Goal: Information Seeking & Learning: Learn about a topic

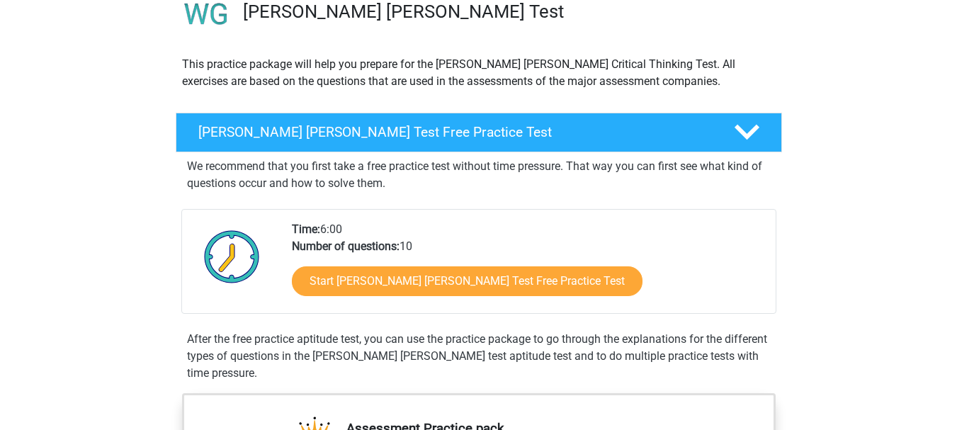
scroll to position [142, 0]
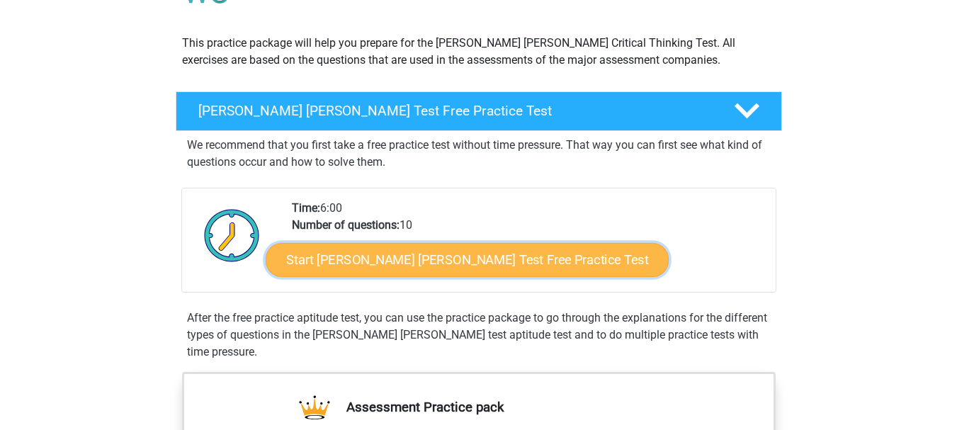
click at [444, 247] on link "Start Watson Glaser Test Free Practice Test" at bounding box center [467, 260] width 403 height 34
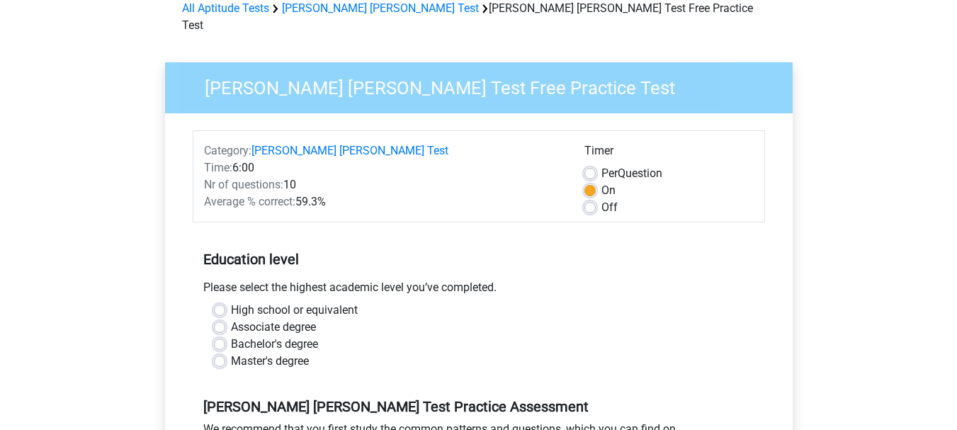
scroll to position [142, 0]
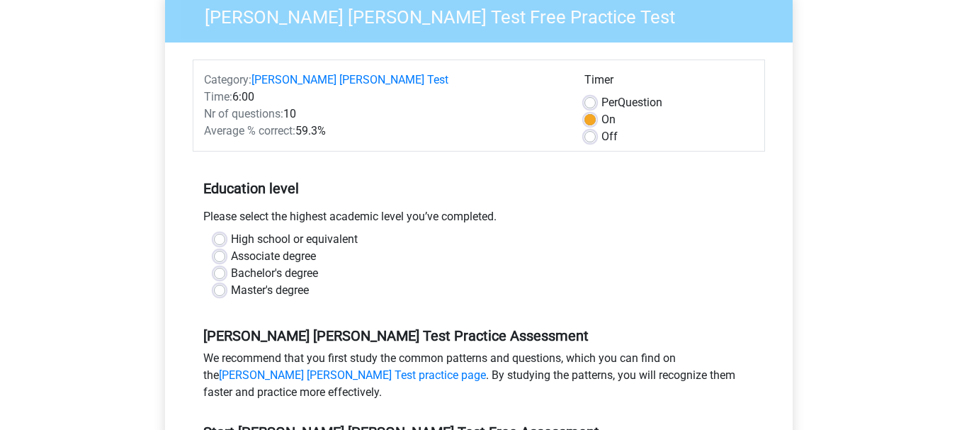
click at [237, 265] on label "Bachelor's degree" at bounding box center [274, 273] width 87 height 17
click at [225, 265] on input "Bachelor's degree" at bounding box center [219, 272] width 11 height 14
radio input "true"
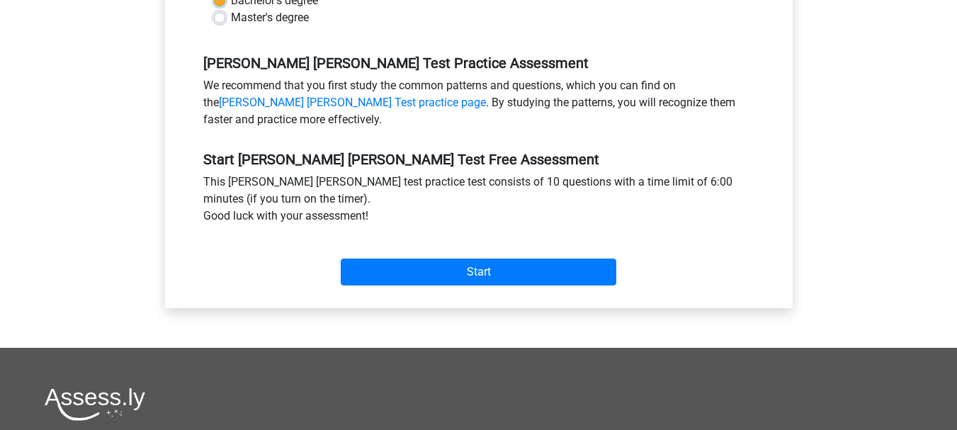
scroll to position [425, 0]
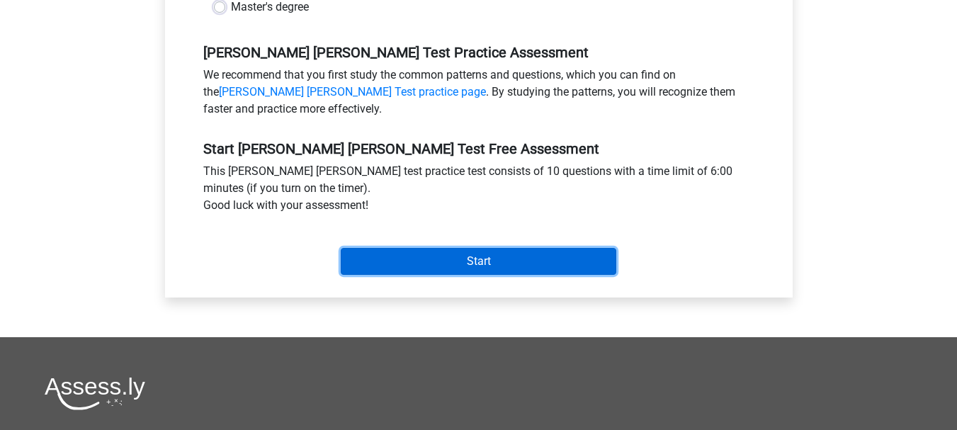
click at [449, 248] on input "Start" at bounding box center [478, 261] width 275 height 27
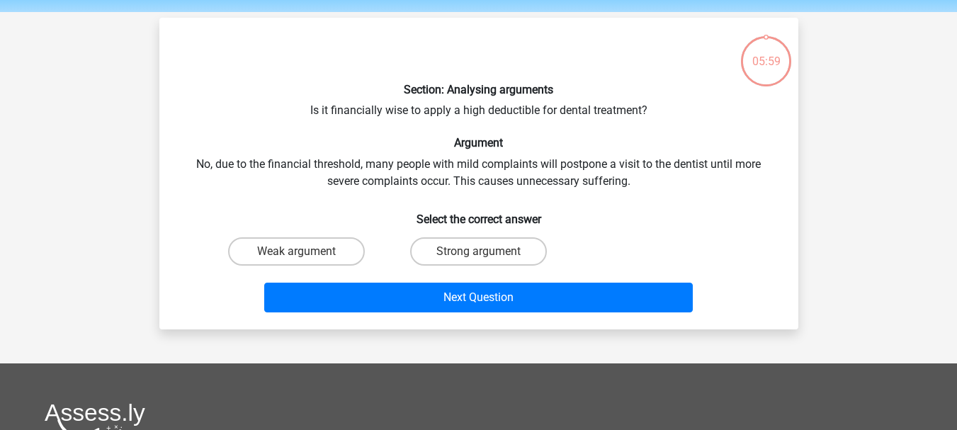
scroll to position [71, 0]
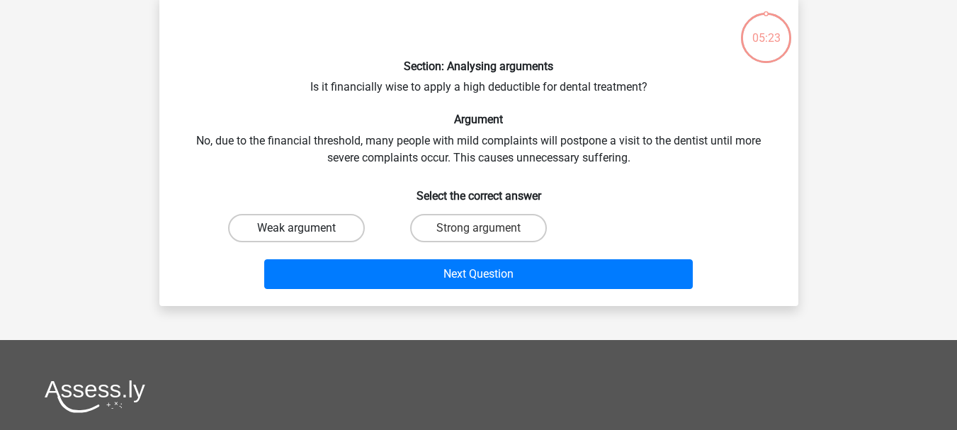
click at [314, 214] on label "Weak argument" at bounding box center [296, 228] width 137 height 28
click at [305, 228] on input "Weak argument" at bounding box center [300, 232] width 9 height 9
radio input "true"
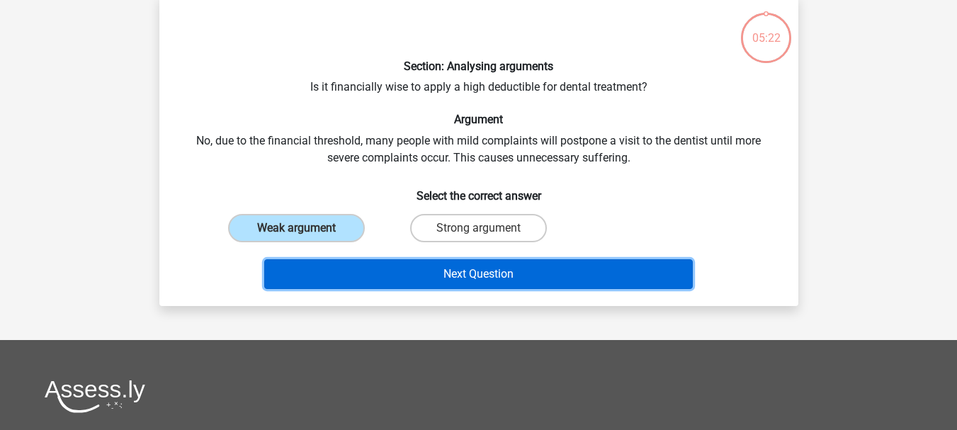
click at [410, 266] on button "Next Question" at bounding box center [478, 274] width 428 height 30
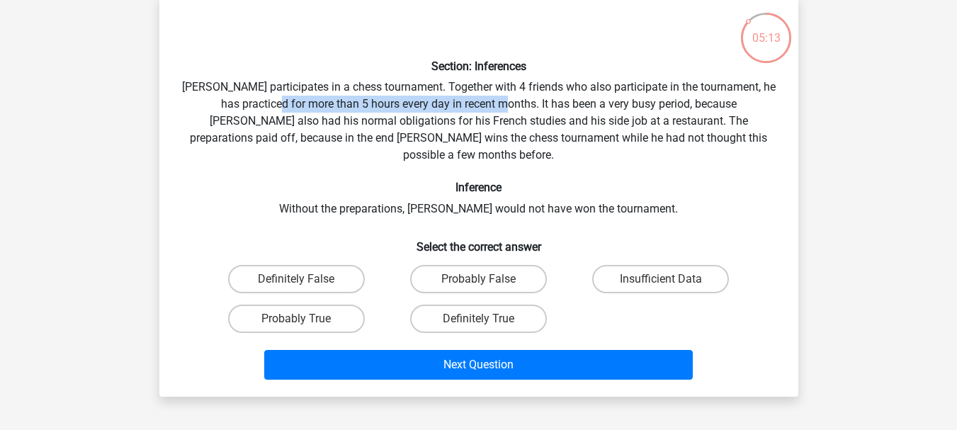
drag, startPoint x: 199, startPoint y: 97, endPoint x: 410, endPoint y: 99, distance: 211.0
click at [410, 99] on div "Section: Inferences Pablo participates in a chess tournament. Together with 4 f…" at bounding box center [478, 196] width 627 height 380
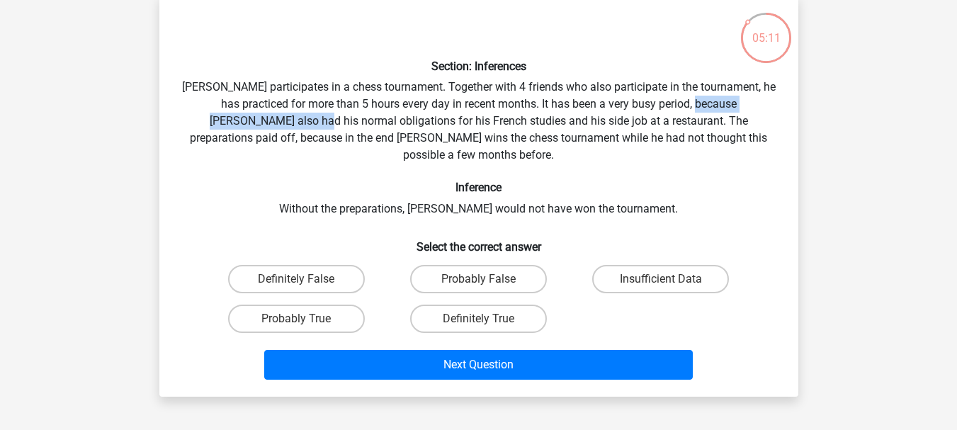
drag, startPoint x: 607, startPoint y: 96, endPoint x: 734, endPoint y: 98, distance: 126.8
click at [734, 98] on div "Section: Inferences Pablo participates in a chess tournament. Together with 4 f…" at bounding box center [478, 196] width 627 height 380
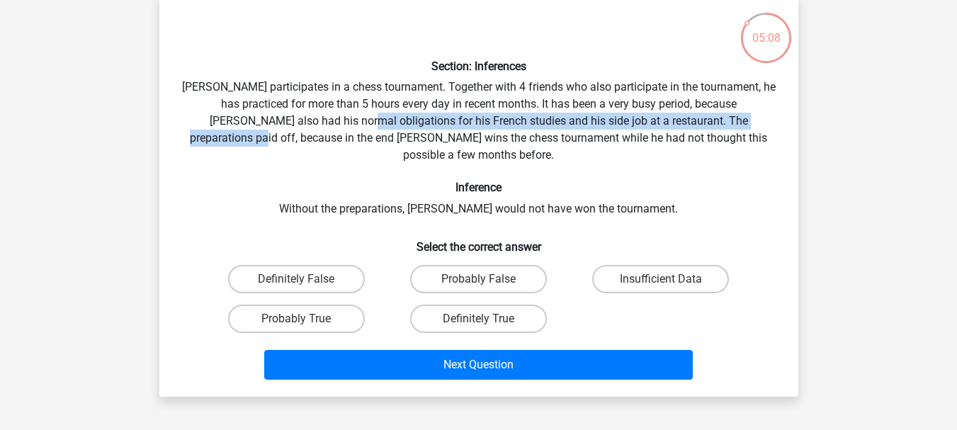
drag, startPoint x: 169, startPoint y: 116, endPoint x: 613, endPoint y: 108, distance: 444.0
click at [613, 108] on div "Section: Inferences Pablo participates in a chess tournament. Together with 4 f…" at bounding box center [478, 196] width 627 height 380
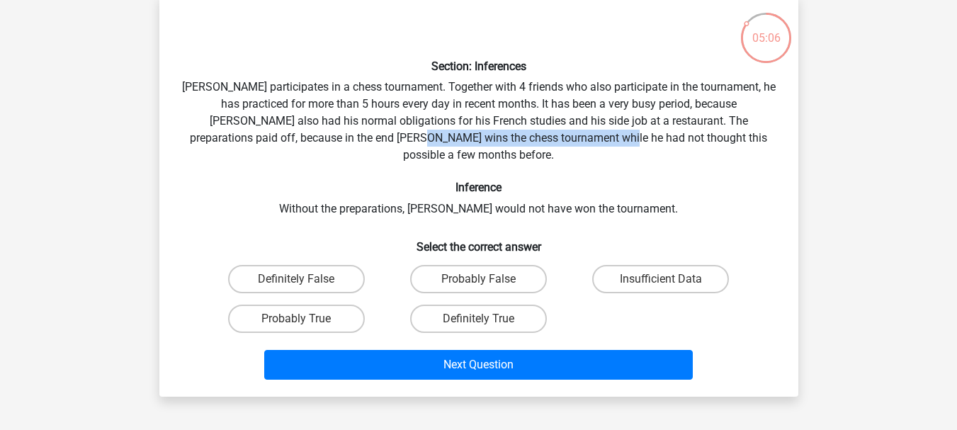
drag, startPoint x: 308, startPoint y: 132, endPoint x: 496, endPoint y: 128, distance: 188.4
click at [496, 128] on div "Section: Inferences Pablo participates in a chess tournament. Together with 4 f…" at bounding box center [478, 196] width 627 height 380
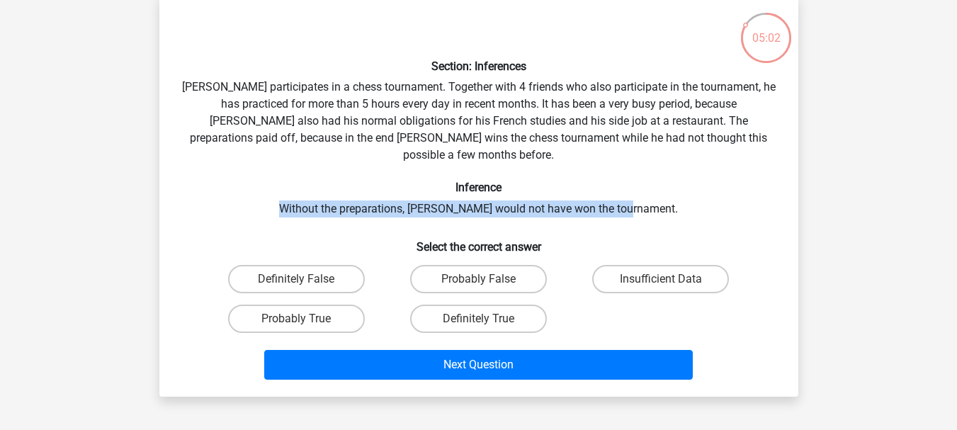
drag, startPoint x: 319, startPoint y: 181, endPoint x: 691, endPoint y: 180, distance: 372.5
click at [691, 180] on div "Section: Inferences Pablo participates in a chess tournament. Together with 4 f…" at bounding box center [478, 196] width 627 height 380
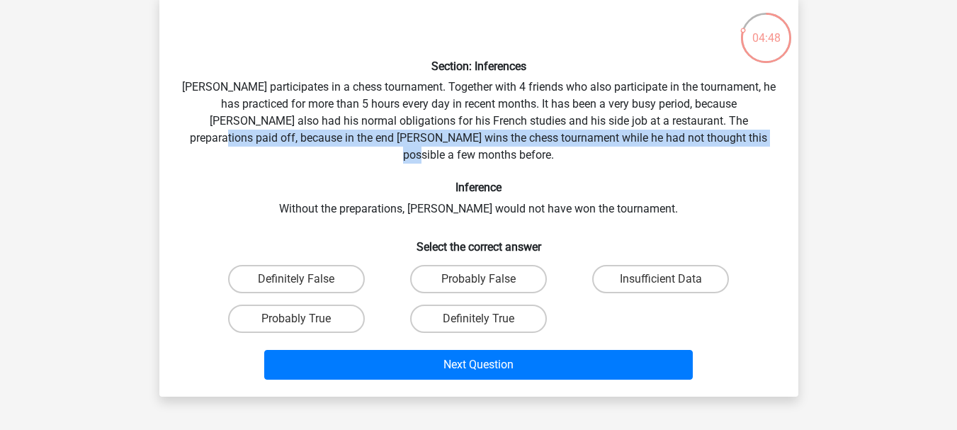
drag, startPoint x: 573, startPoint y: 114, endPoint x: 641, endPoint y: 125, distance: 68.8
click at [641, 125] on div "Section: Inferences Pablo participates in a chess tournament. Together with 4 f…" at bounding box center [478, 196] width 627 height 380
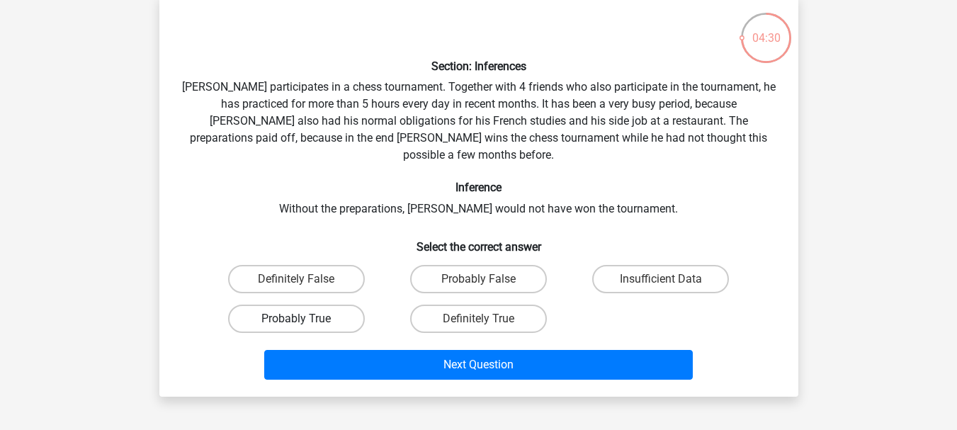
click at [309, 304] on label "Probably True" at bounding box center [296, 318] width 137 height 28
click at [305, 319] on input "Probably True" at bounding box center [300, 323] width 9 height 9
radio input "true"
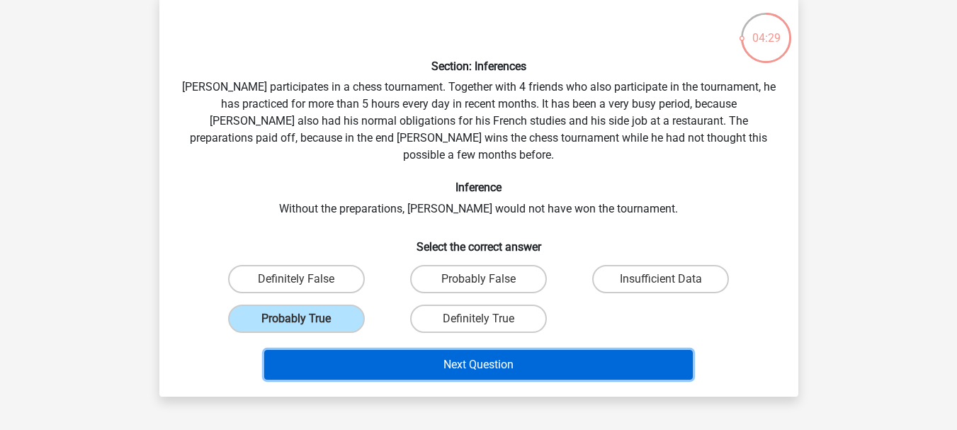
click at [365, 350] on button "Next Question" at bounding box center [478, 365] width 428 height 30
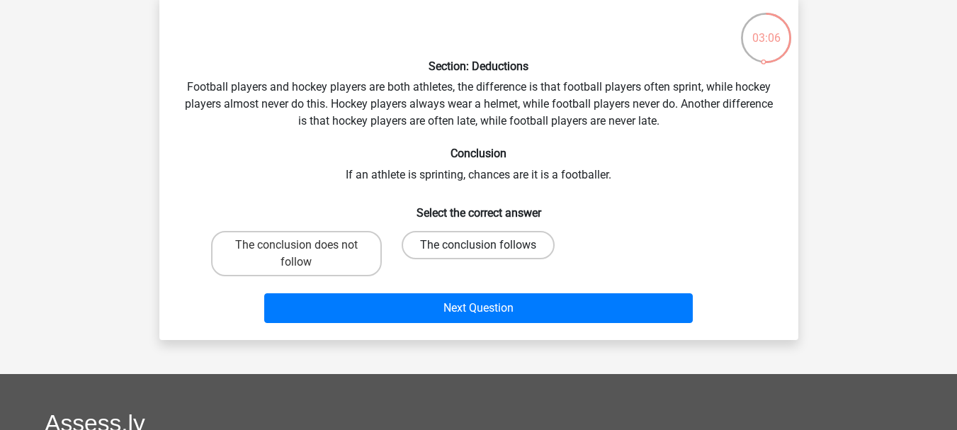
click at [508, 239] on label "The conclusion follows" at bounding box center [477, 245] width 153 height 28
click at [487, 245] on input "The conclusion follows" at bounding box center [482, 249] width 9 height 9
radio input "true"
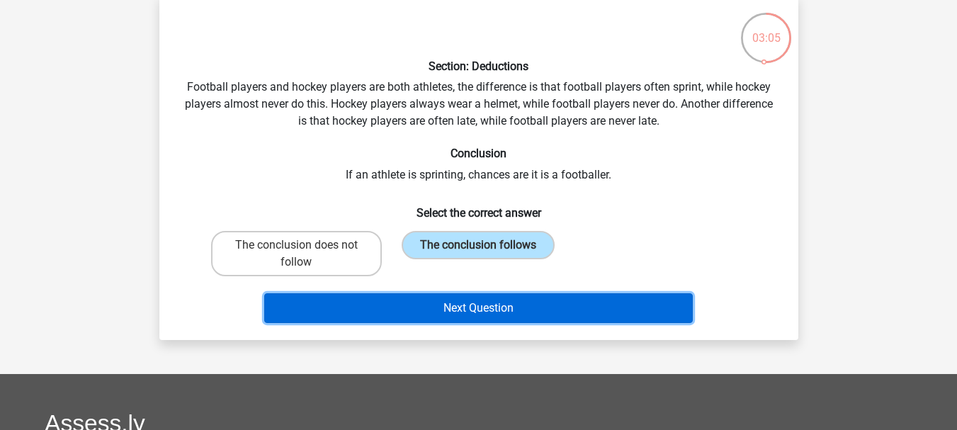
click at [455, 293] on button "Next Question" at bounding box center [478, 308] width 428 height 30
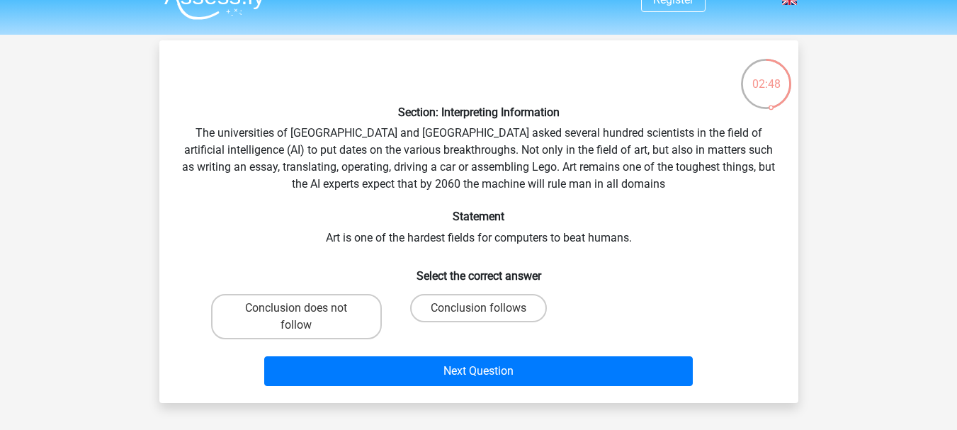
scroll to position [0, 0]
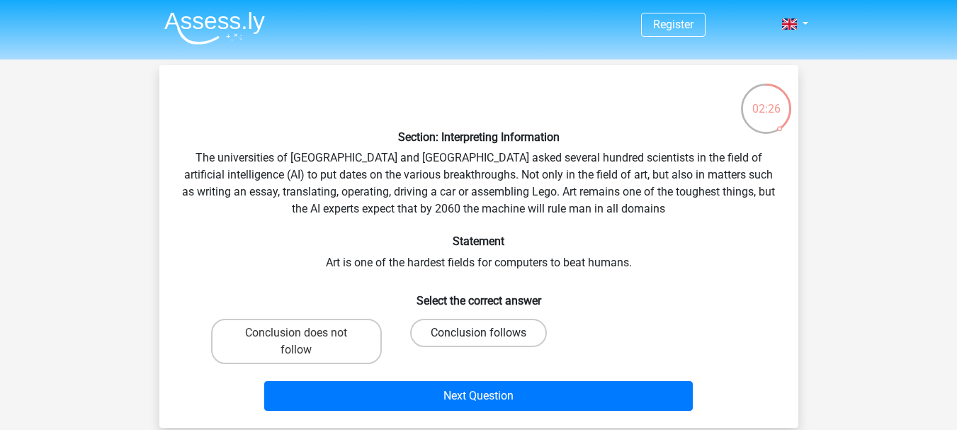
click at [440, 326] on label "Conclusion follows" at bounding box center [478, 333] width 137 height 28
click at [478, 333] on input "Conclusion follows" at bounding box center [482, 337] width 9 height 9
radio input "true"
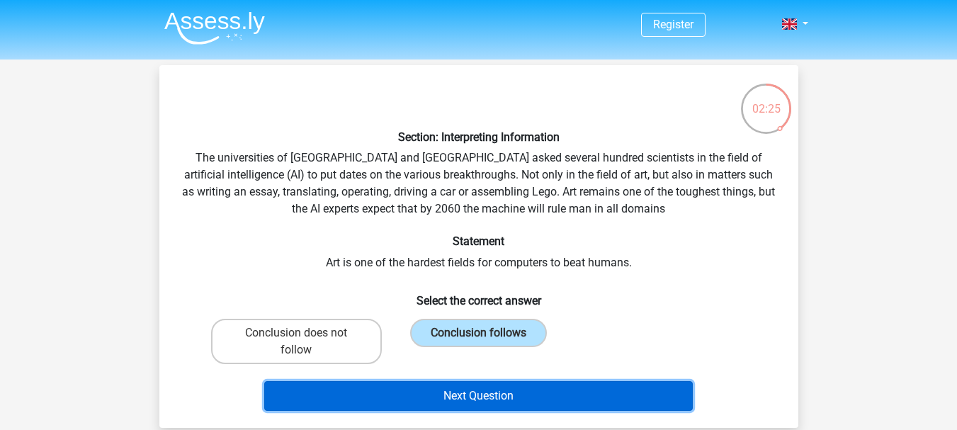
click at [443, 381] on button "Next Question" at bounding box center [478, 396] width 428 height 30
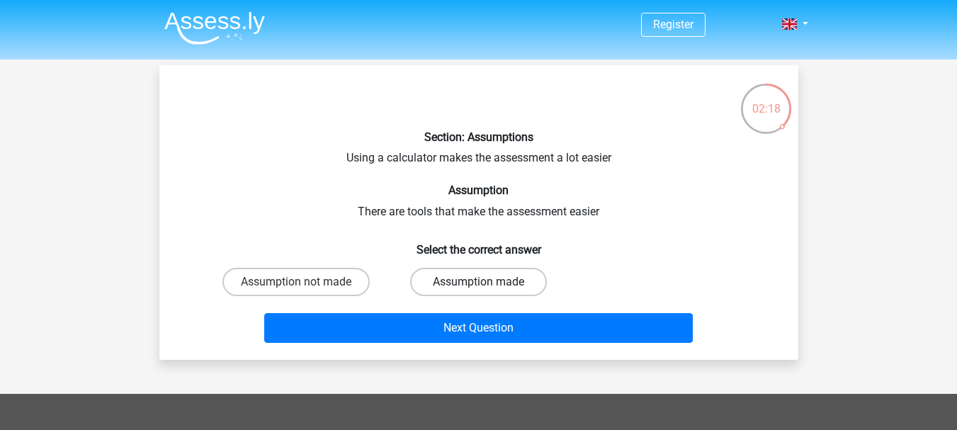
click at [431, 268] on label "Assumption made" at bounding box center [478, 282] width 137 height 28
click at [478, 282] on input "Assumption made" at bounding box center [482, 286] width 9 height 9
radio input "true"
click at [316, 278] on label "Assumption not made" at bounding box center [295, 282] width 147 height 28
click at [305, 282] on input "Assumption not made" at bounding box center [300, 286] width 9 height 9
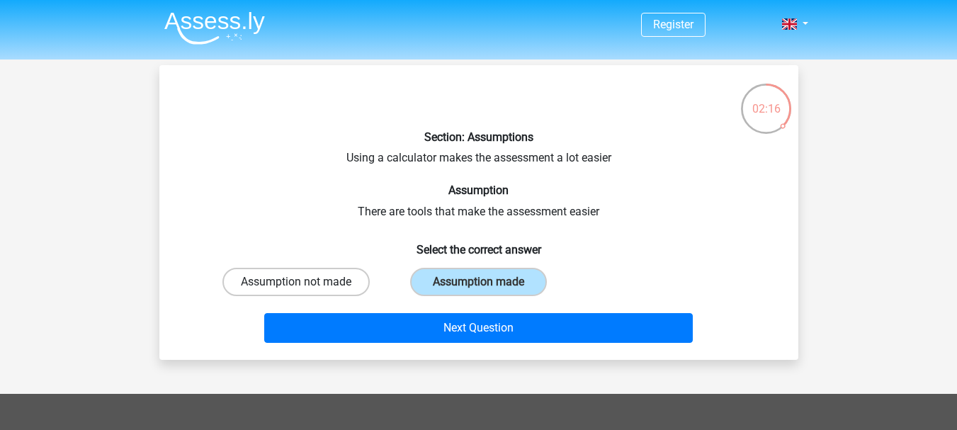
radio input "true"
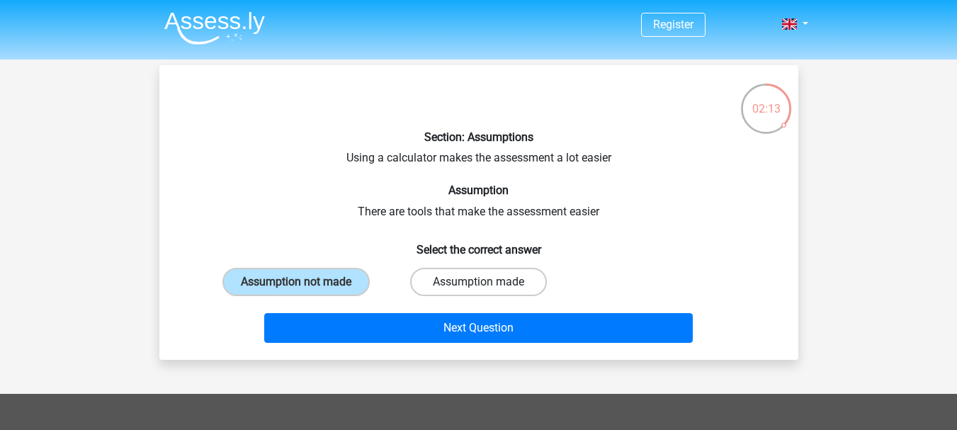
click at [423, 278] on label "Assumption made" at bounding box center [478, 282] width 137 height 28
click at [478, 282] on input "Assumption made" at bounding box center [482, 286] width 9 height 9
radio input "true"
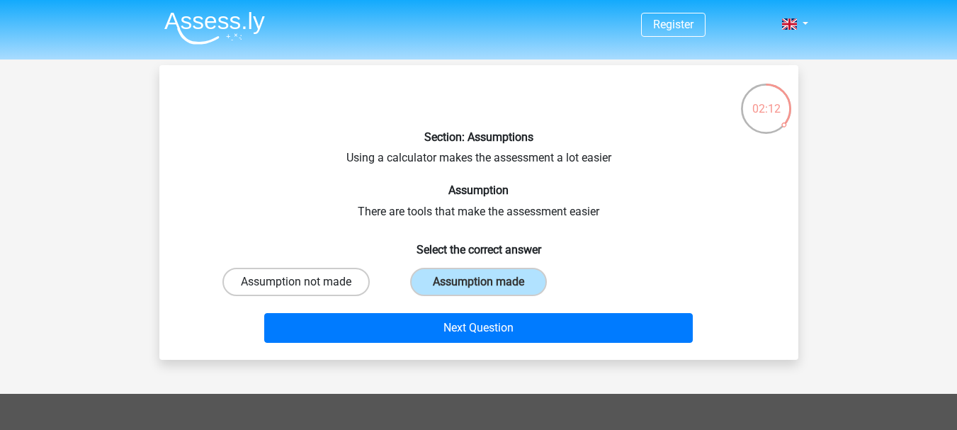
click at [354, 279] on label "Assumption not made" at bounding box center [295, 282] width 147 height 28
click at [305, 282] on input "Assumption not made" at bounding box center [300, 286] width 9 height 9
radio input "true"
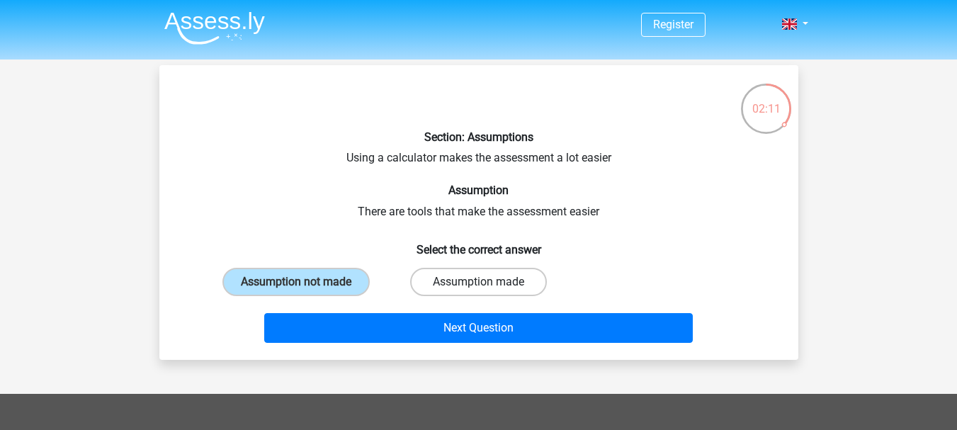
click at [445, 279] on label "Assumption made" at bounding box center [478, 282] width 137 height 28
click at [478, 282] on input "Assumption made" at bounding box center [482, 286] width 9 height 9
radio input "true"
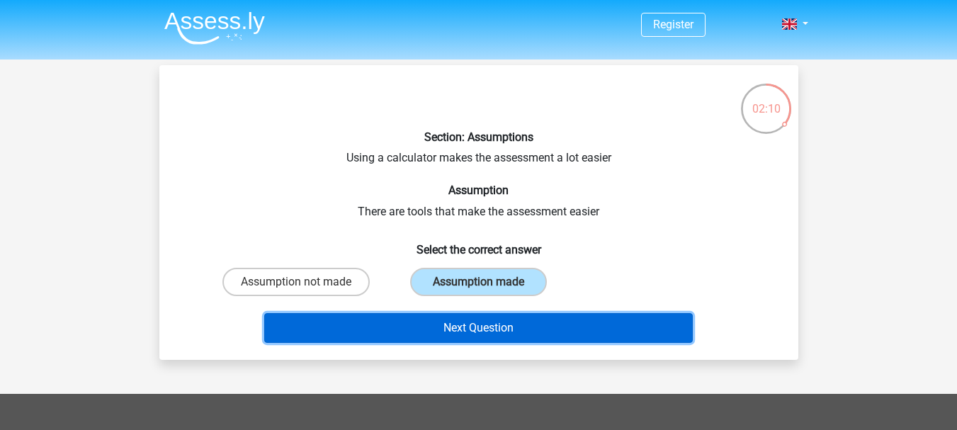
click at [438, 313] on button "Next Question" at bounding box center [478, 328] width 428 height 30
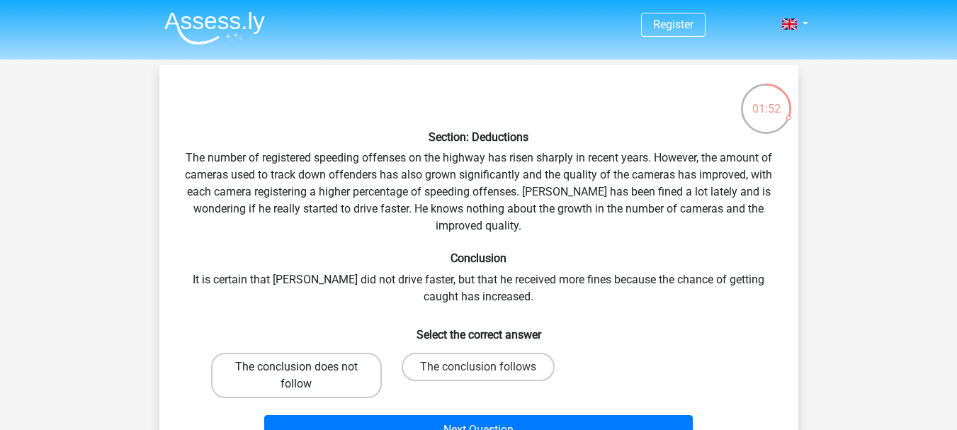
click at [328, 353] on label "The conclusion does not follow" at bounding box center [296, 375] width 171 height 45
click at [305, 367] on input "The conclusion does not follow" at bounding box center [300, 371] width 9 height 9
radio input "true"
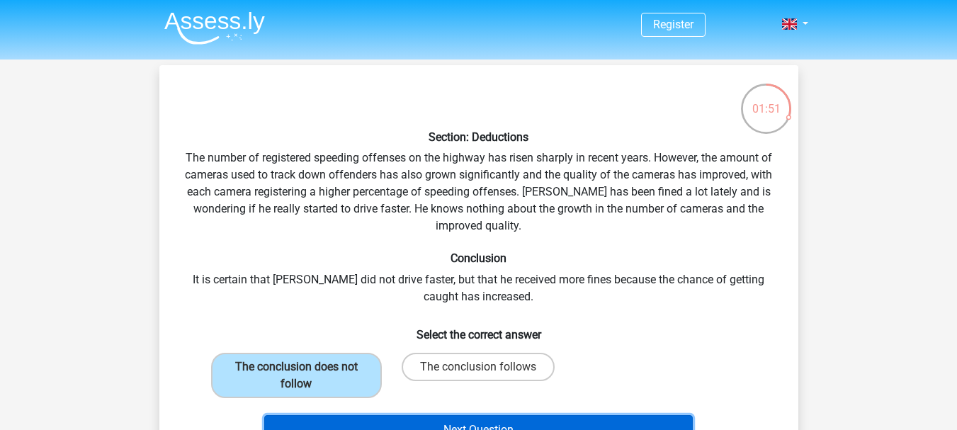
click at [393, 415] on button "Next Question" at bounding box center [478, 430] width 428 height 30
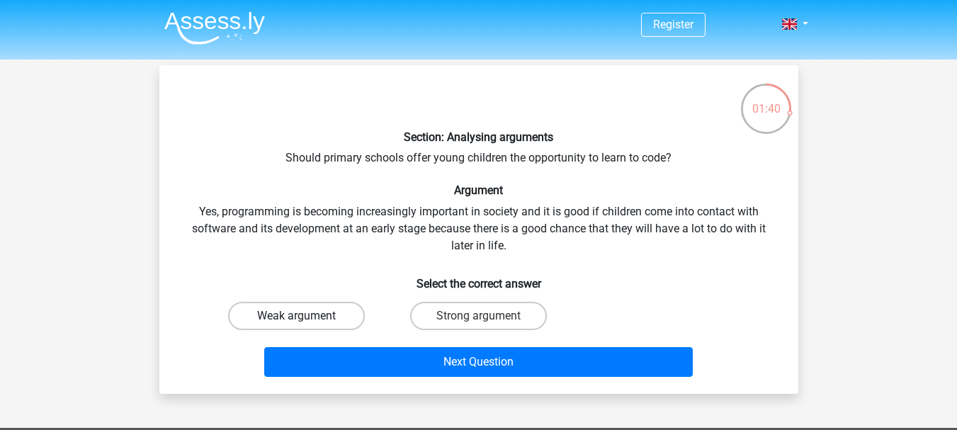
click at [310, 302] on label "Weak argument" at bounding box center [296, 316] width 137 height 28
click at [305, 316] on input "Weak argument" at bounding box center [300, 320] width 9 height 9
radio input "true"
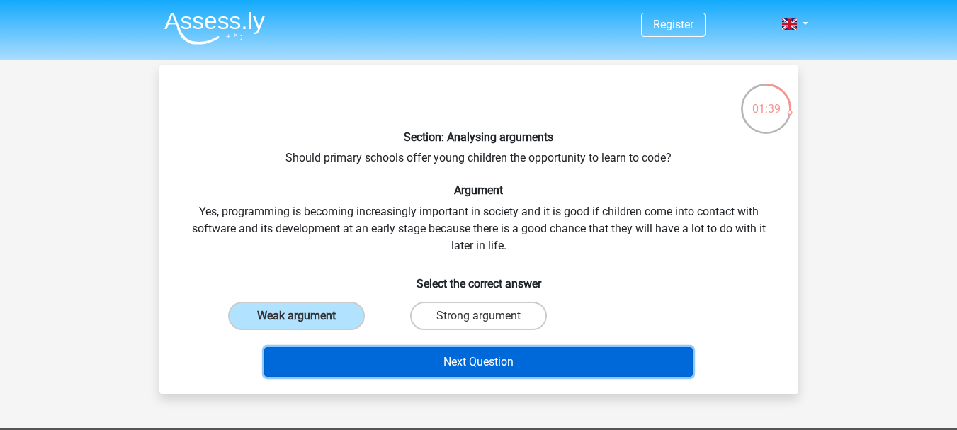
click at [391, 347] on button "Next Question" at bounding box center [478, 362] width 428 height 30
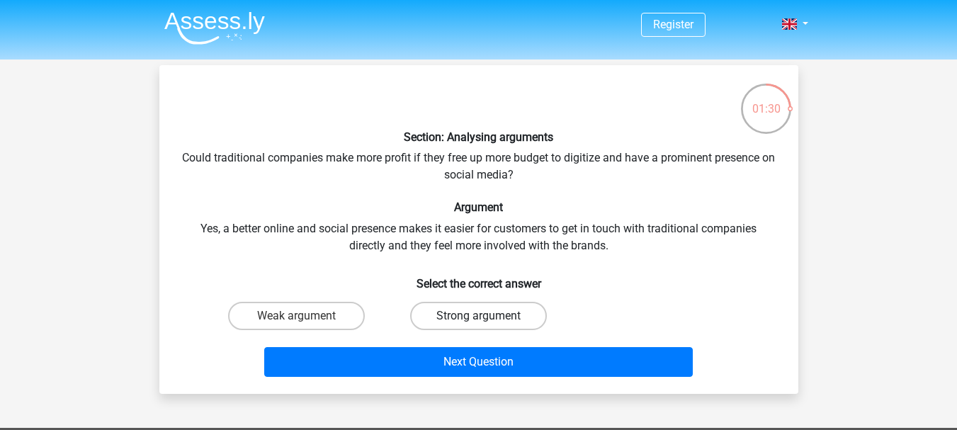
click at [499, 309] on label "Strong argument" at bounding box center [478, 316] width 137 height 28
click at [487, 316] on input "Strong argument" at bounding box center [482, 320] width 9 height 9
radio input "true"
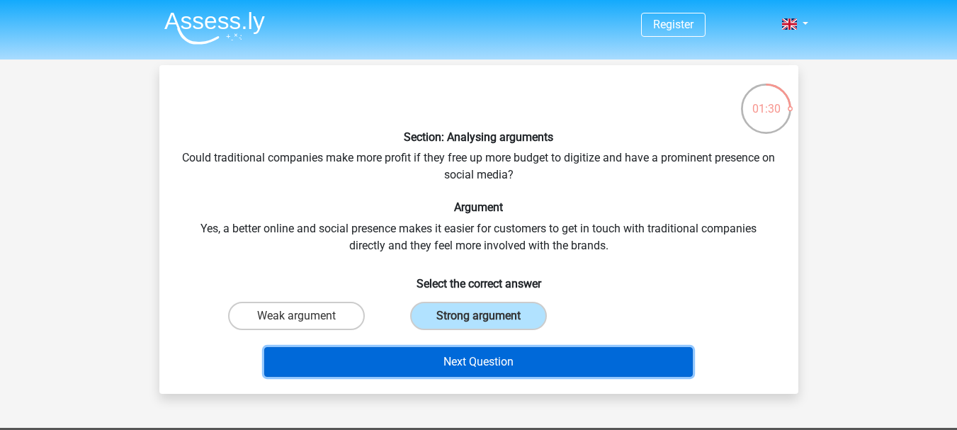
click at [499, 347] on button "Next Question" at bounding box center [478, 362] width 428 height 30
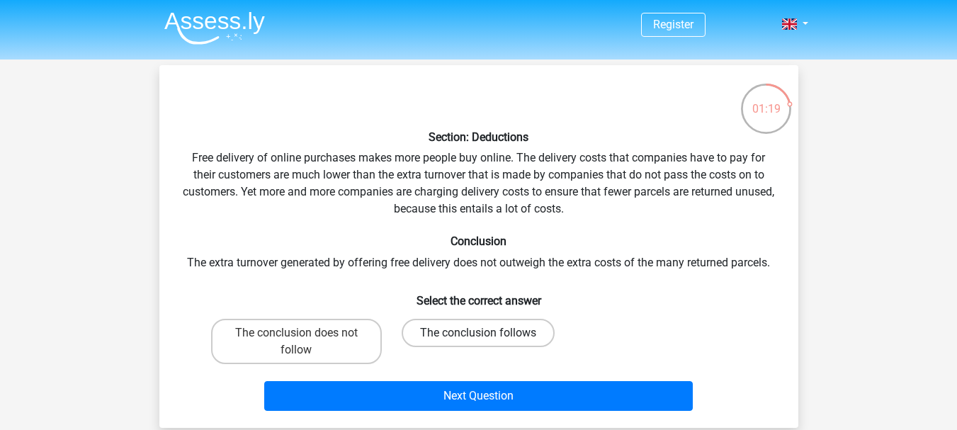
click at [434, 319] on label "The conclusion follows" at bounding box center [477, 333] width 153 height 28
click at [478, 333] on input "The conclusion follows" at bounding box center [482, 337] width 9 height 9
radio input "true"
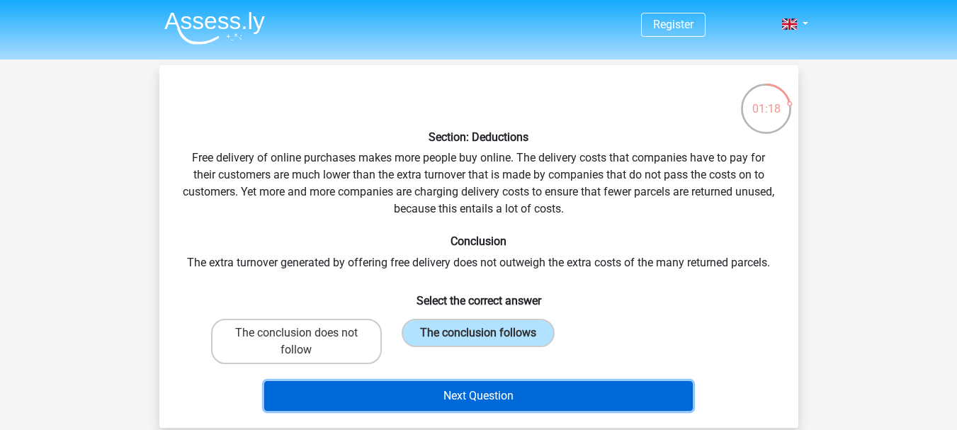
click at [462, 381] on button "Next Question" at bounding box center [478, 396] width 428 height 30
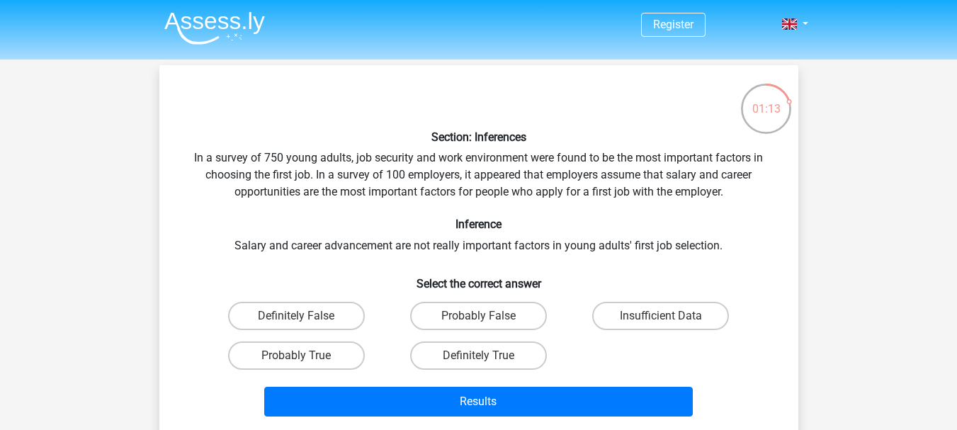
scroll to position [71, 0]
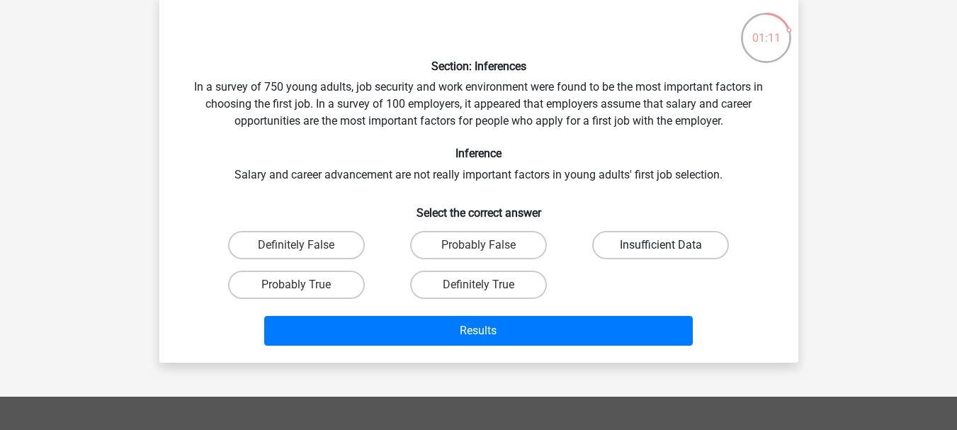
click at [663, 237] on label "Insufficient Data" at bounding box center [660, 245] width 137 height 28
click at [663, 245] on input "Insufficient Data" at bounding box center [665, 249] width 9 height 9
radio input "true"
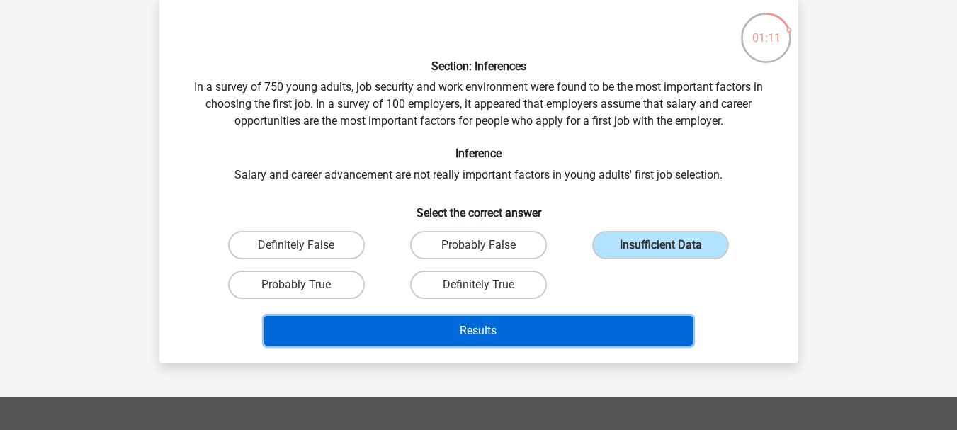
click at [639, 316] on button "Results" at bounding box center [478, 331] width 428 height 30
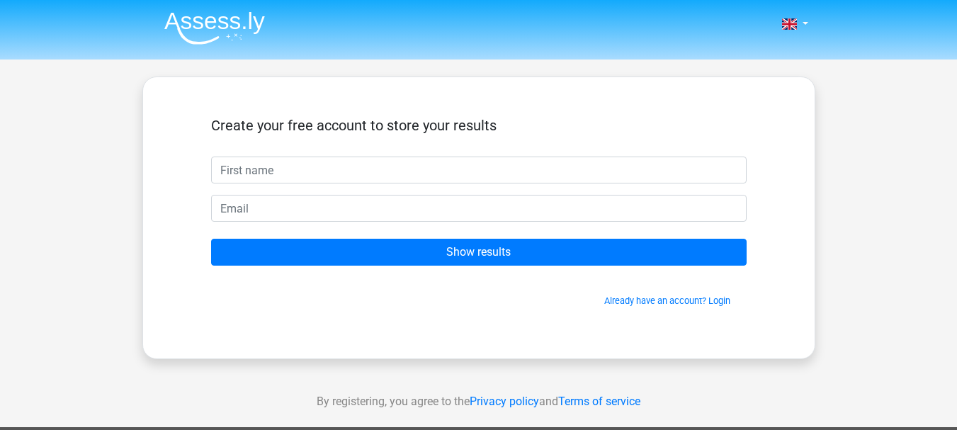
click at [411, 160] on input "text" at bounding box center [478, 169] width 535 height 27
type input "thyroneanos@oceanic.ph"
click at [461, 179] on form "Create your free account to store your results thyroneanos@oceanic.ph Show resu…" at bounding box center [478, 212] width 535 height 190
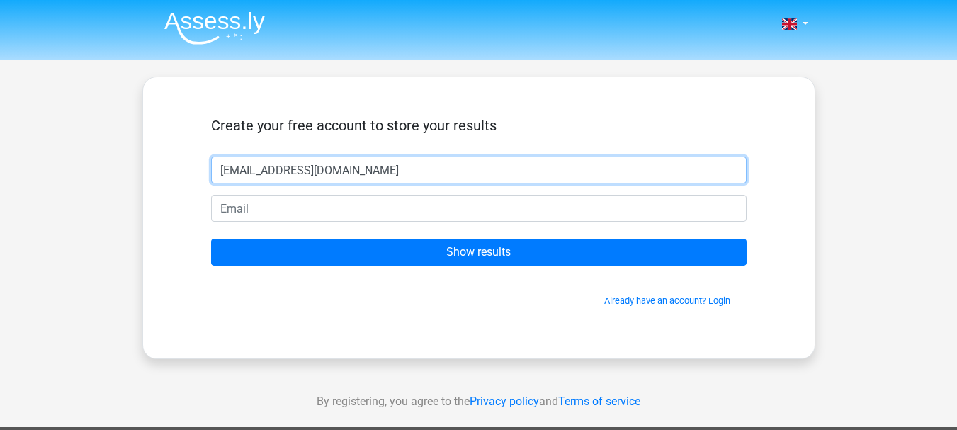
click at [460, 167] on input "[EMAIL_ADDRESS][DOMAIN_NAME]" at bounding box center [478, 169] width 535 height 27
type input "[PERSON_NAME]"
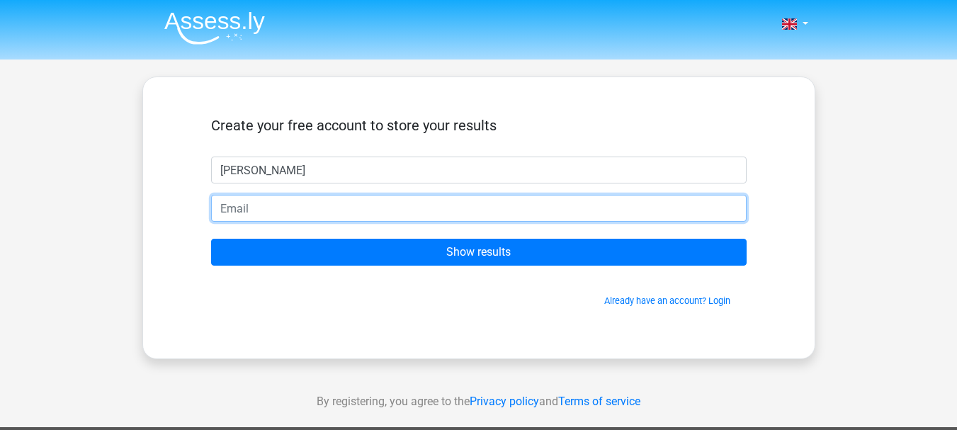
paste input "[EMAIL_ADDRESS][DOMAIN_NAME]"
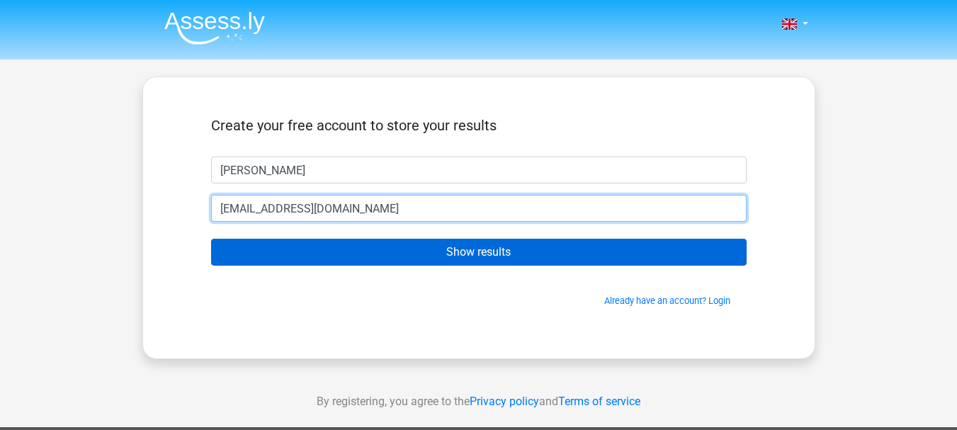
type input "[EMAIL_ADDRESS][DOMAIN_NAME]"
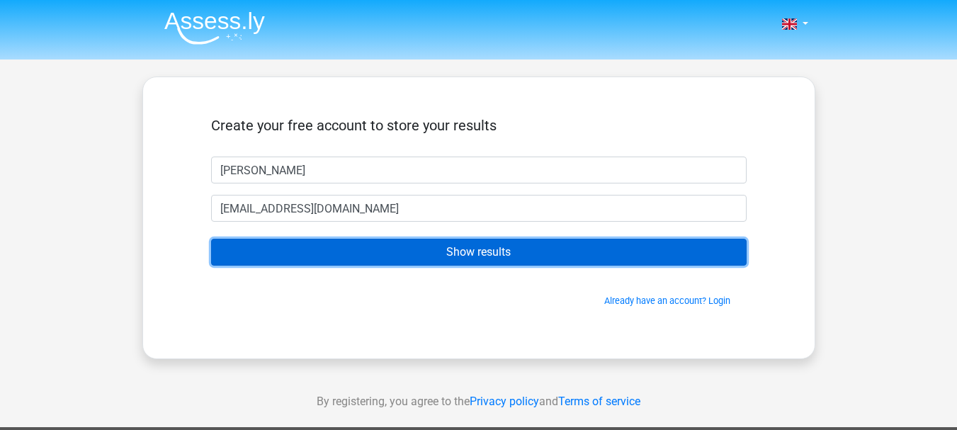
click at [479, 246] on input "Show results" at bounding box center [478, 252] width 535 height 27
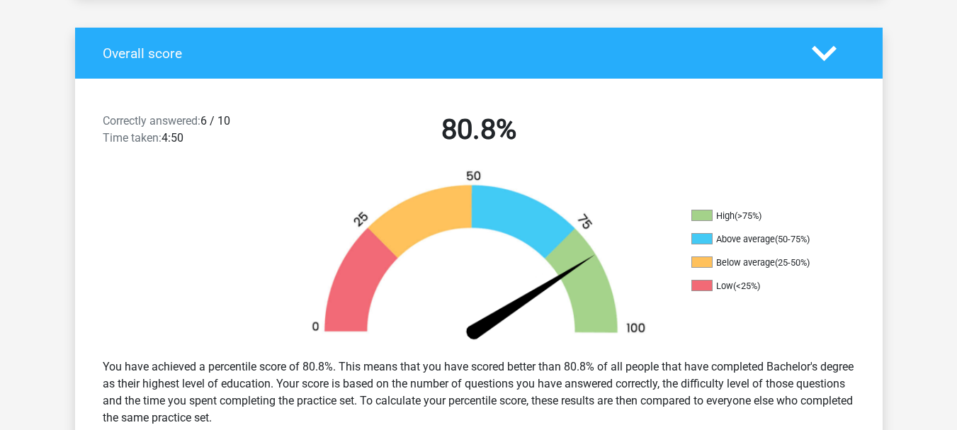
scroll to position [283, 0]
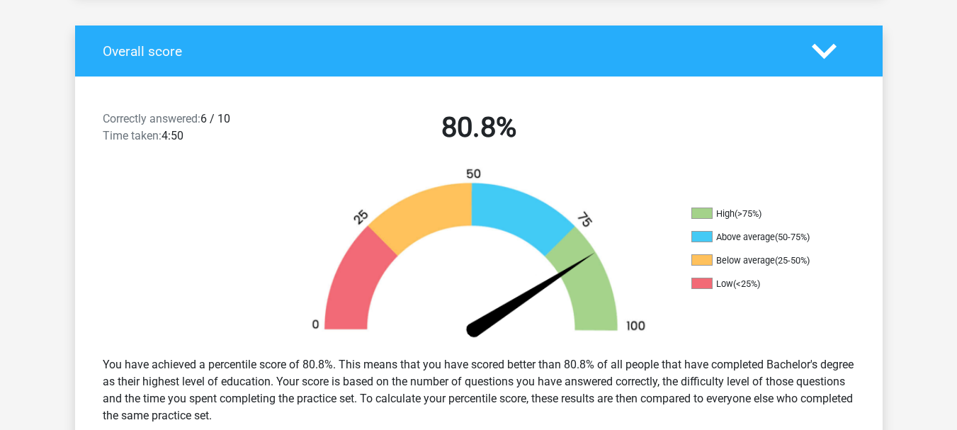
click at [703, 207] on span at bounding box center [701, 212] width 21 height 11
drag, startPoint x: 746, startPoint y: 188, endPoint x: 837, endPoint y: 188, distance: 90.6
click at [837, 207] on div "High (>75%) Above average (50-75%) Below average (25-50%) Low (<25%)" at bounding box center [781, 255] width 202 height 97
drag, startPoint x: 690, startPoint y: 183, endPoint x: 809, endPoint y: 183, distance: 119.7
click at [809, 207] on div "High (>75%) Above average (50-75%) Below average (25-50%) Low (<25%)" at bounding box center [781, 255] width 202 height 97
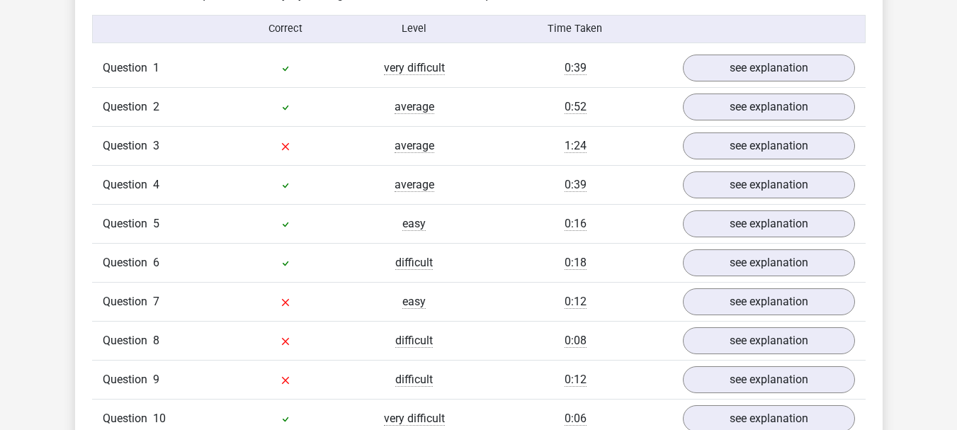
scroll to position [1133, 0]
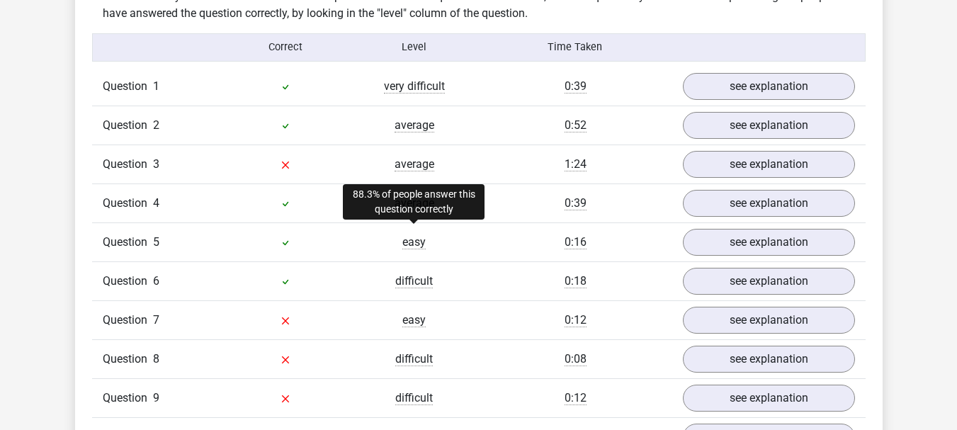
click at [418, 312] on div "easy" at bounding box center [414, 320] width 129 height 17
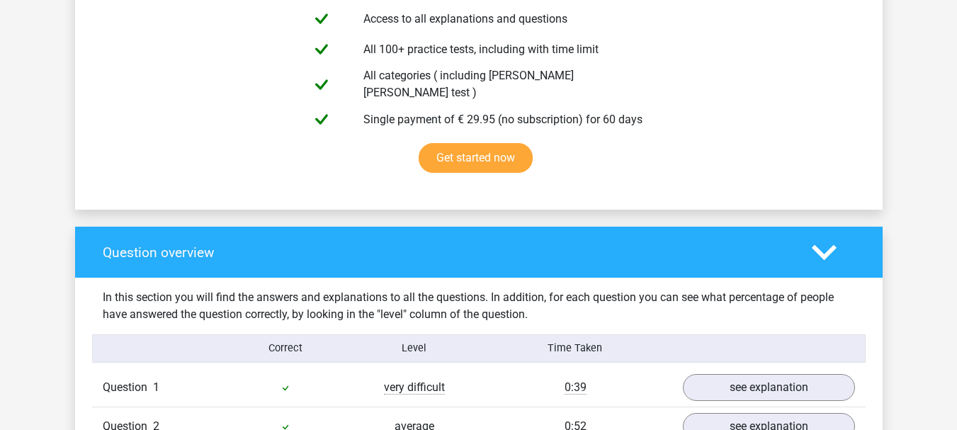
scroll to position [921, 0]
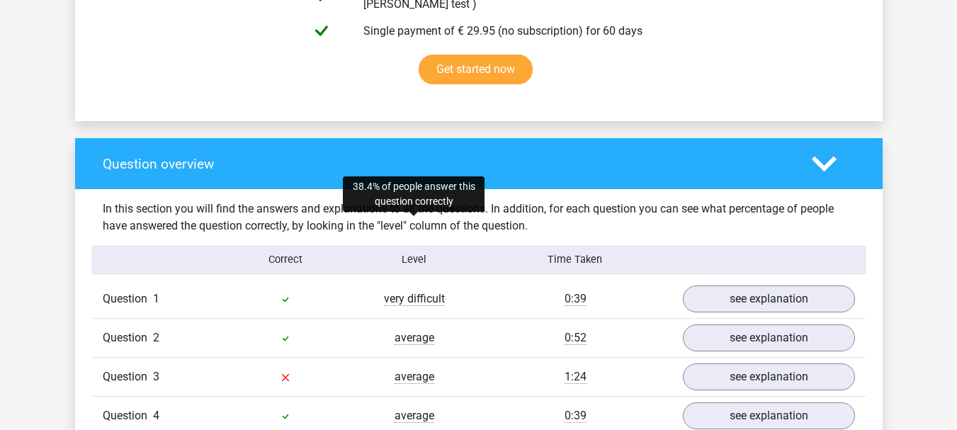
click at [414, 292] on span "very difficult" at bounding box center [414, 299] width 61 height 14
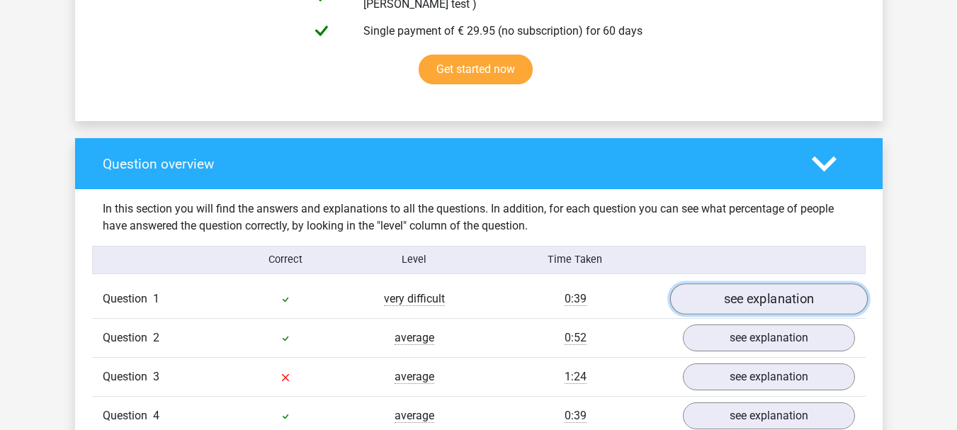
click at [753, 283] on link "see explanation" at bounding box center [768, 298] width 198 height 31
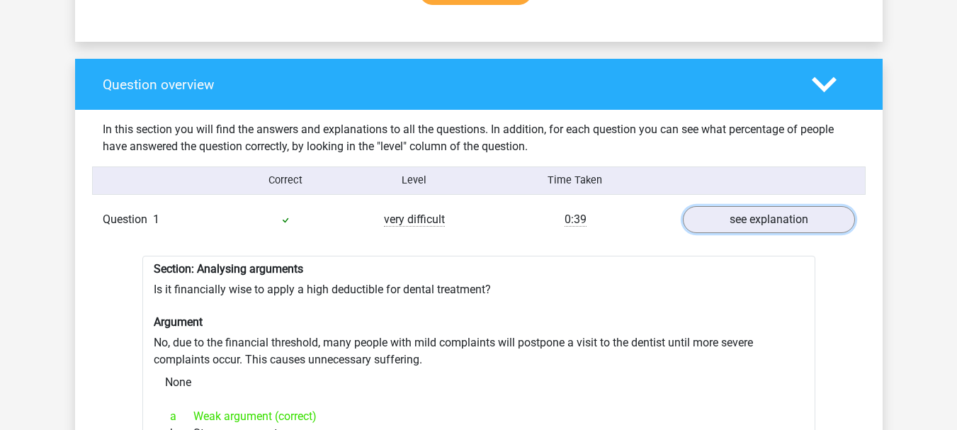
scroll to position [991, 0]
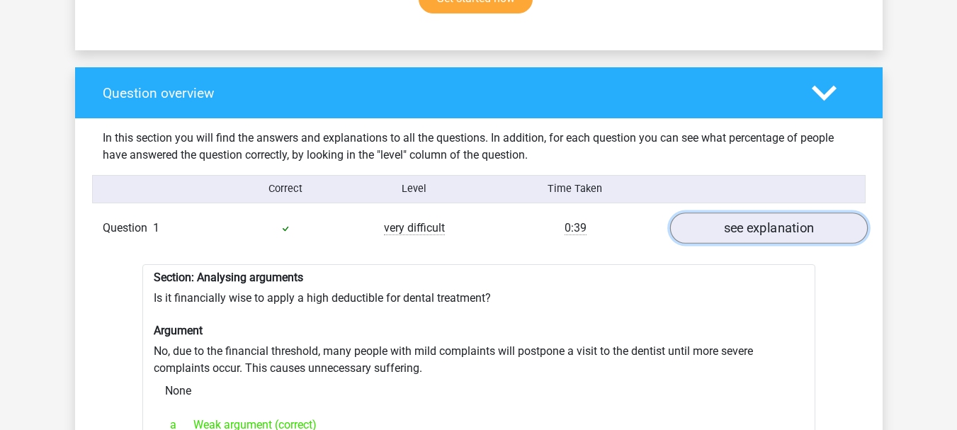
click at [737, 212] on link "see explanation" at bounding box center [768, 227] width 198 height 31
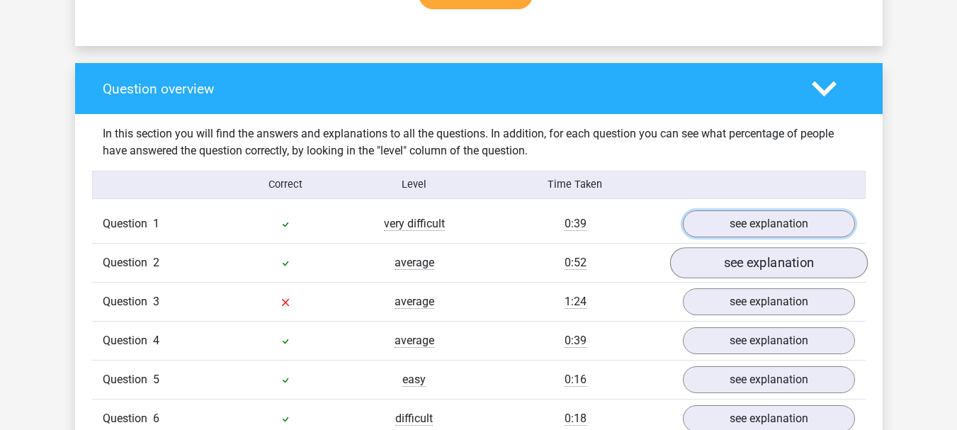
scroll to position [1204, 0]
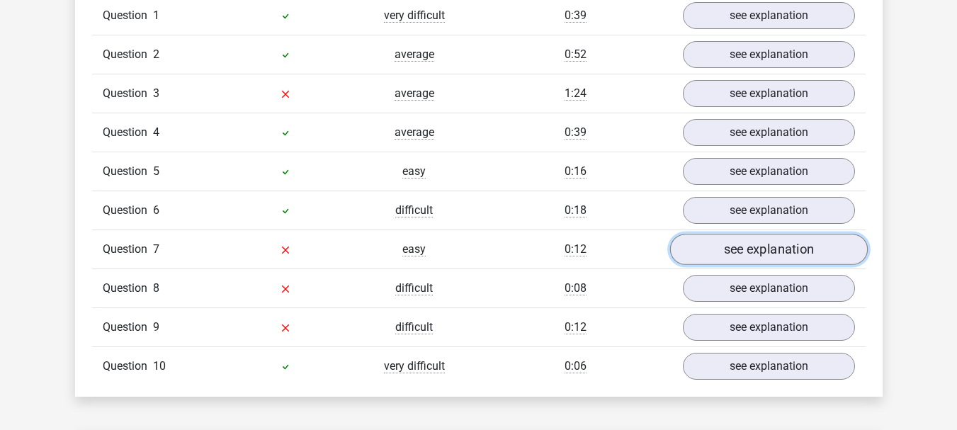
click at [800, 234] on link "see explanation" at bounding box center [768, 249] width 198 height 31
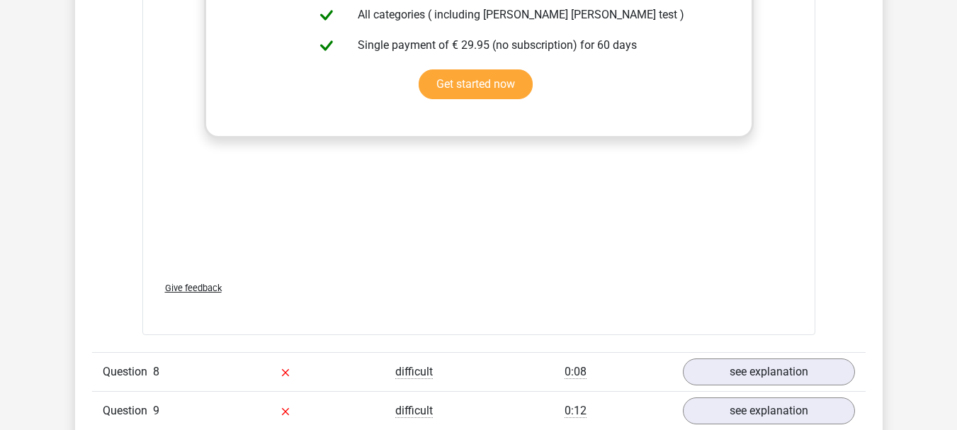
scroll to position [1912, 0]
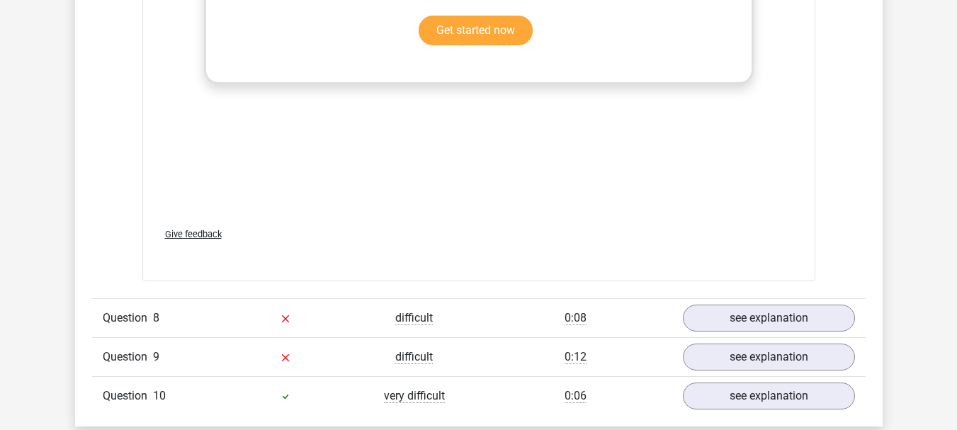
click at [300, 376] on div "Question 10 very difficult 0:06 see explanation" at bounding box center [478, 395] width 773 height 39
click at [302, 387] on div at bounding box center [285, 395] width 129 height 17
click at [768, 376] on div "Question 10 very difficult 0:06 see explanation" at bounding box center [478, 395] width 773 height 39
click at [749, 381] on link "see explanation" at bounding box center [768, 396] width 198 height 31
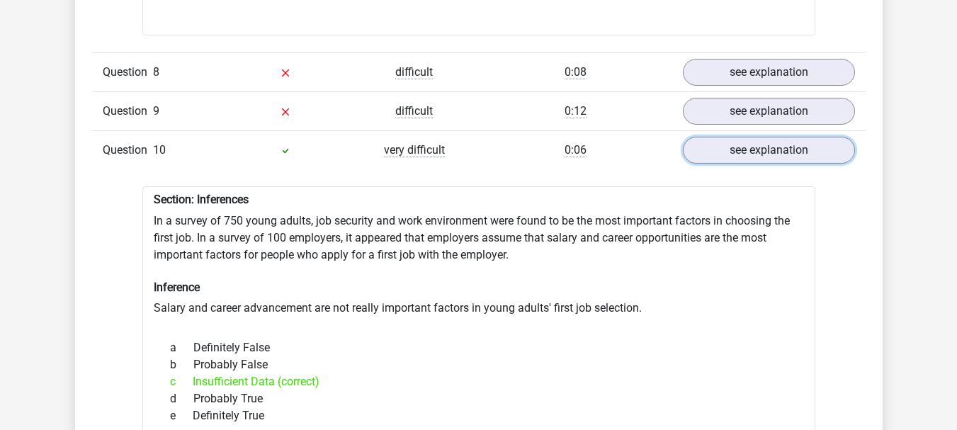
scroll to position [2124, 0]
